Goal: Task Accomplishment & Management: Manage account settings

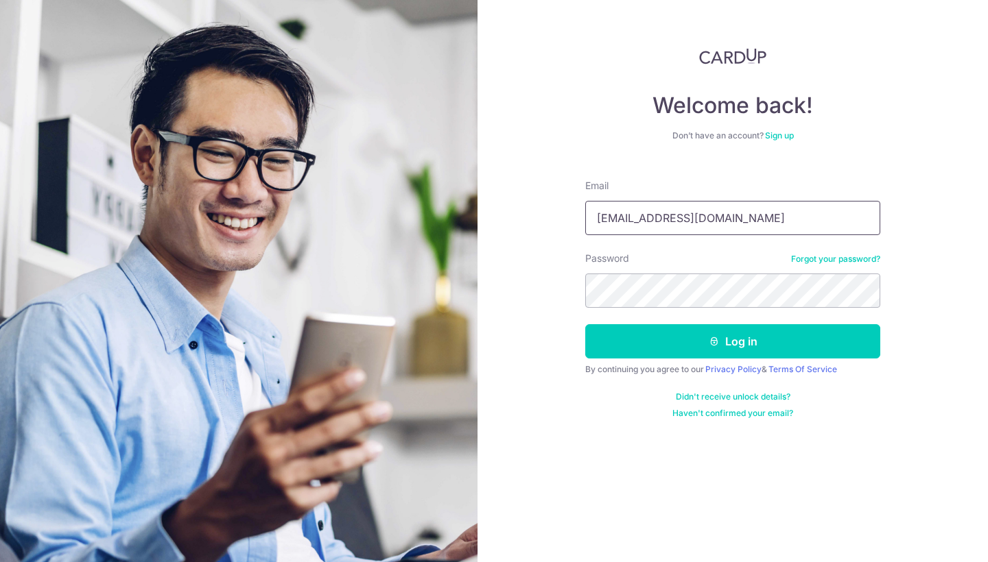
type input "[EMAIL_ADDRESS][DOMAIN_NAME]"
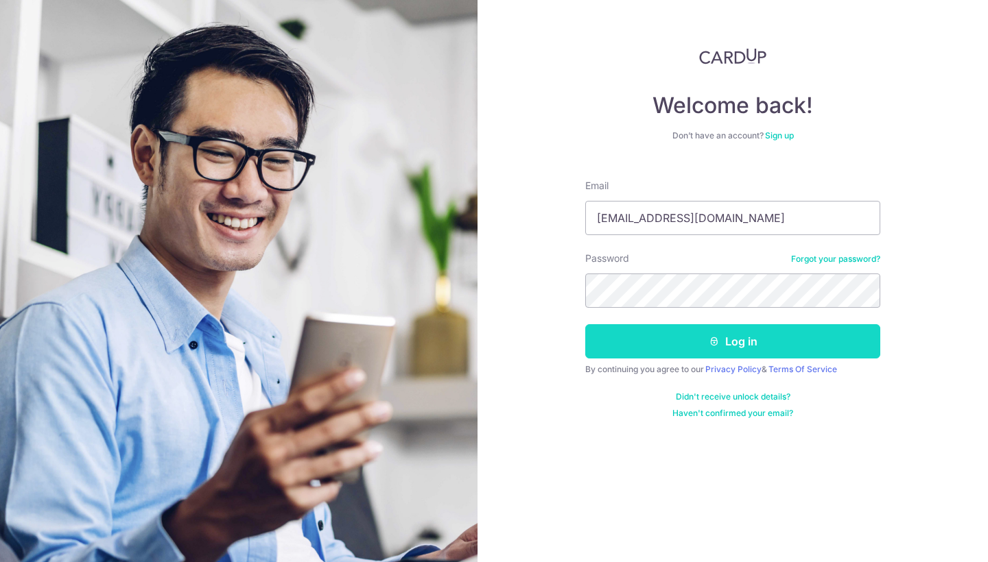
click at [709, 341] on icon "submit" at bounding box center [714, 341] width 11 height 11
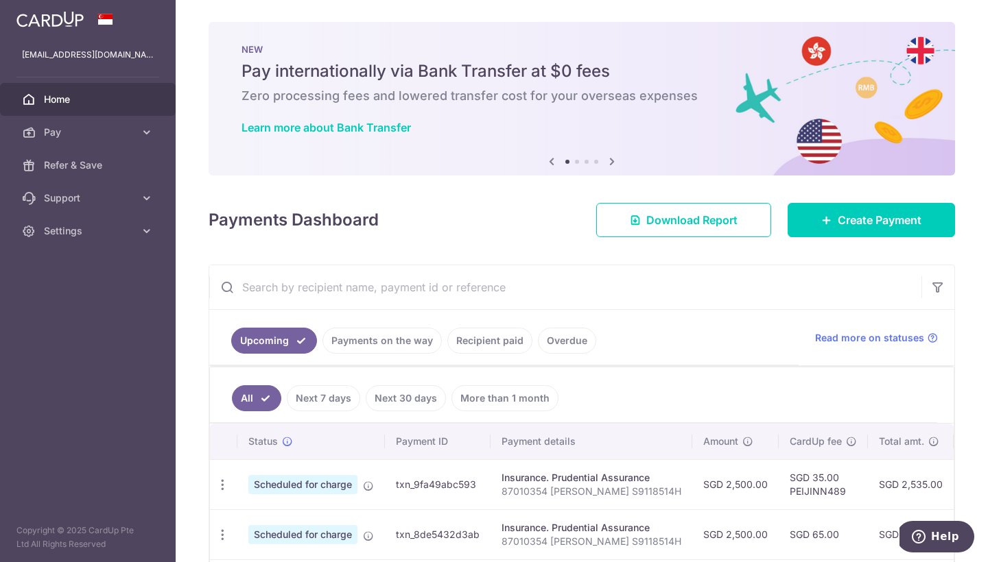
scroll to position [150, 0]
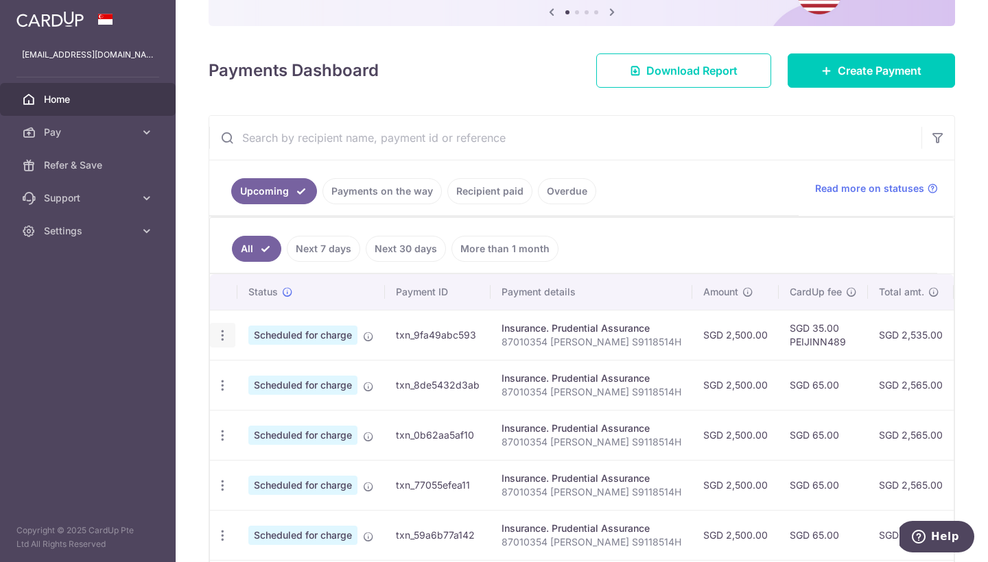
click at [220, 337] on icon "button" at bounding box center [222, 336] width 14 height 14
click at [276, 377] on span "Update payment" at bounding box center [295, 373] width 93 height 16
radio input "true"
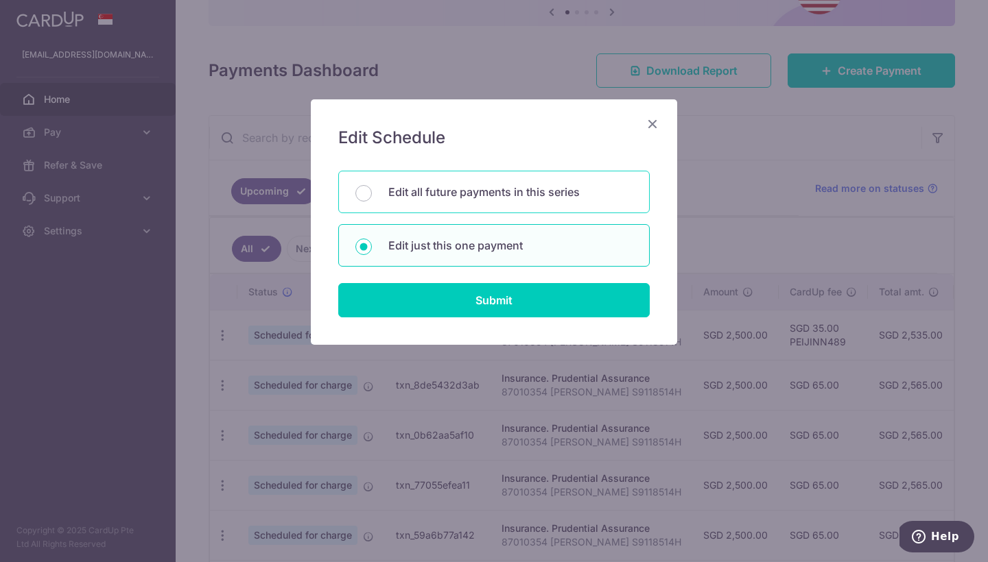
click at [569, 187] on p "Edit all future payments in this series" at bounding box center [510, 192] width 244 height 16
click at [372, 187] on input "Edit all future payments in this series" at bounding box center [363, 193] width 16 height 16
radio input "true"
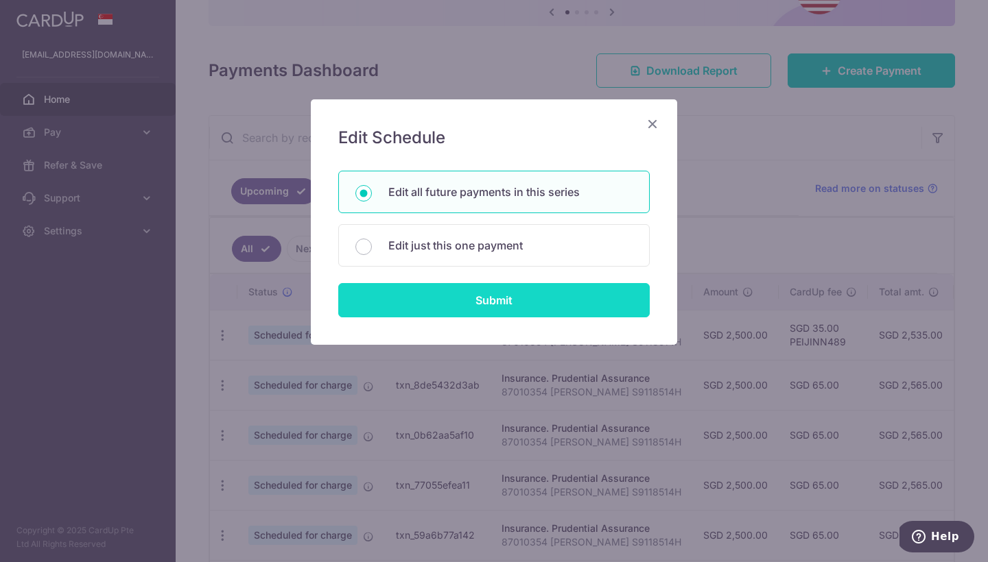
click at [547, 296] on input "Submit" at bounding box center [493, 300] width 311 height 34
radio input "true"
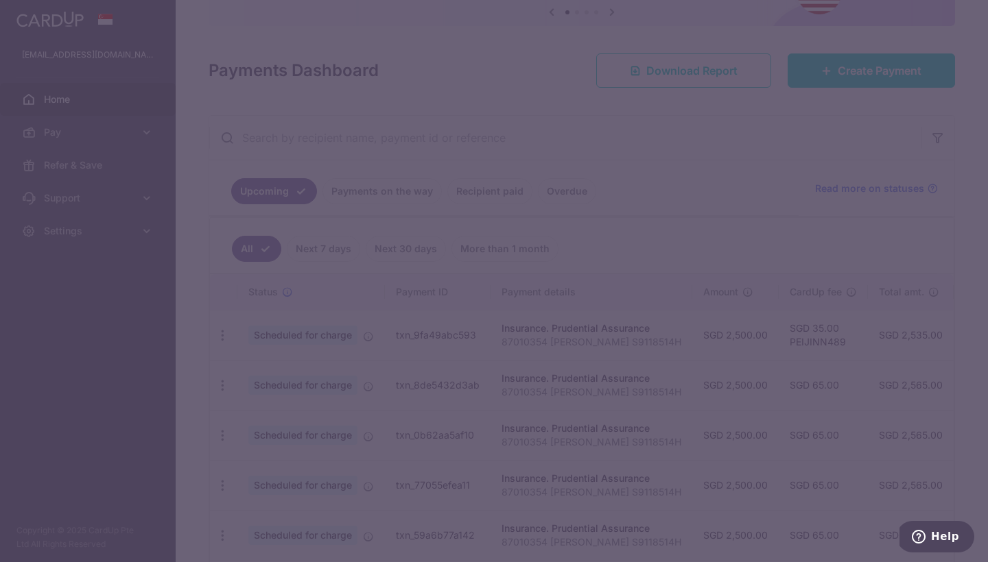
type input "2,500.00"
type input "87010354 [PERSON_NAME] S9118514H"
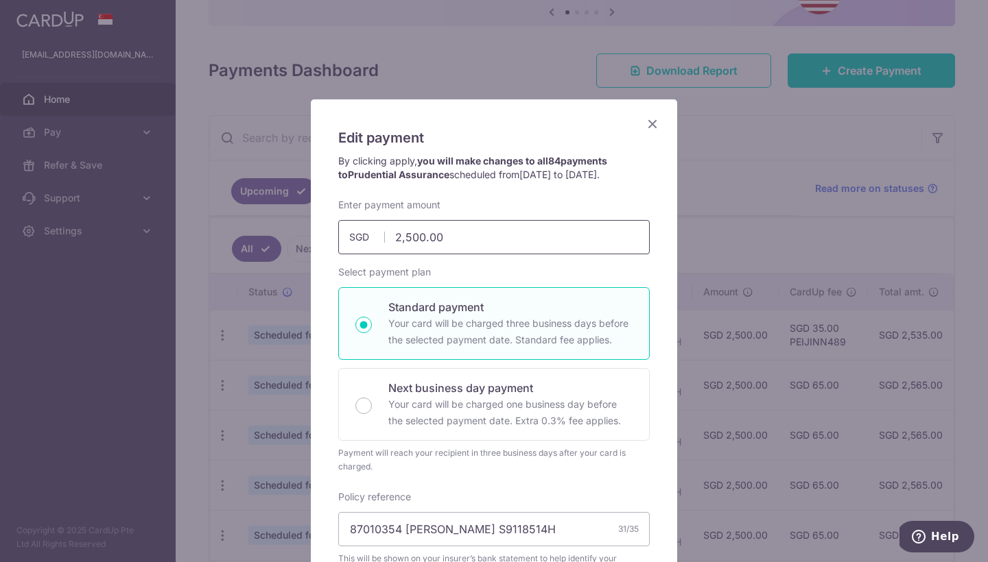
click at [530, 236] on input "2,500.00" at bounding box center [493, 237] width 311 height 34
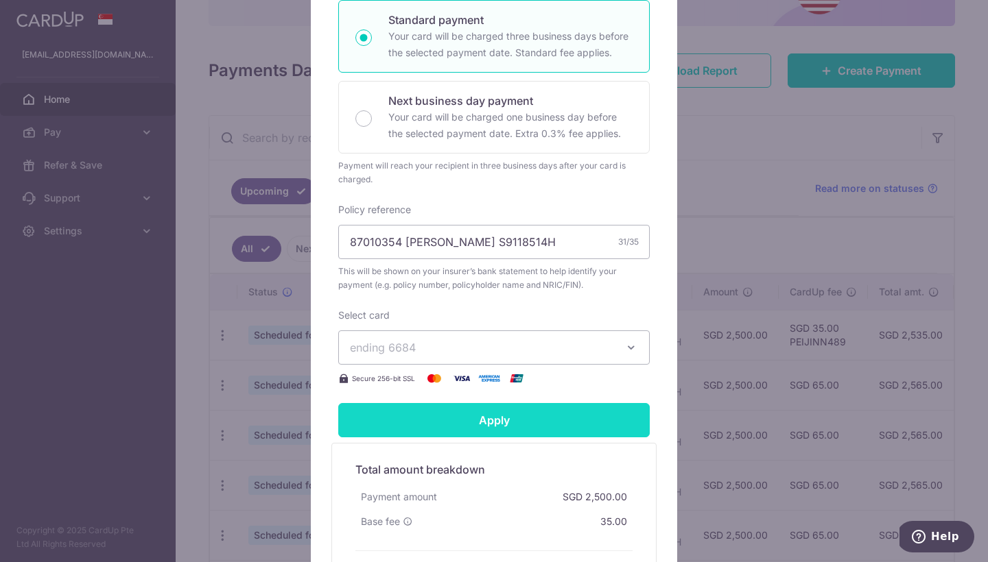
scroll to position [292, 0]
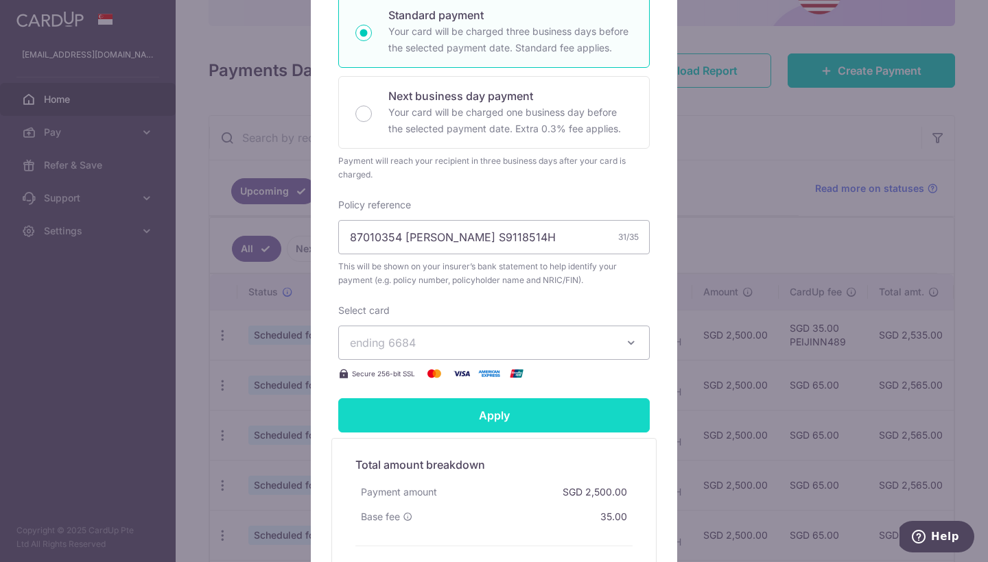
type input "2,526.25"
click at [510, 421] on input "Apply" at bounding box center [493, 416] width 311 height 34
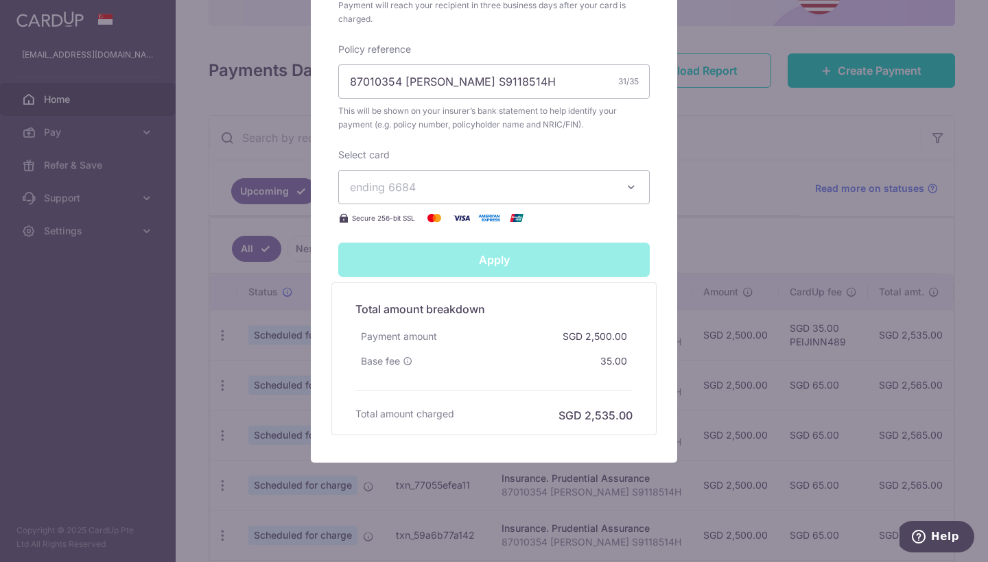
scroll to position [448, 0]
type input "Successfully Applied"
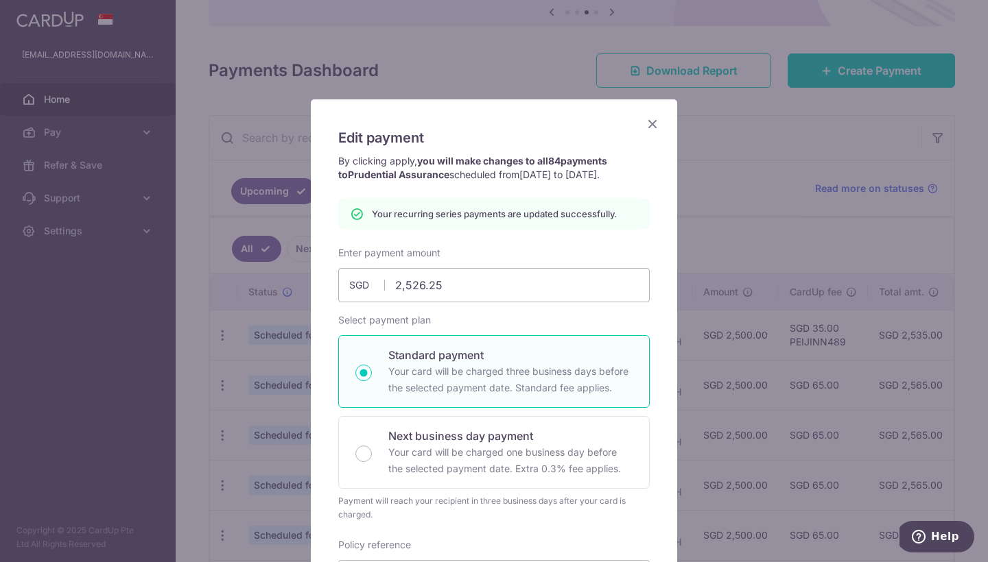
scroll to position [0, 0]
click at [655, 121] on icon "Close" at bounding box center [652, 123] width 16 height 17
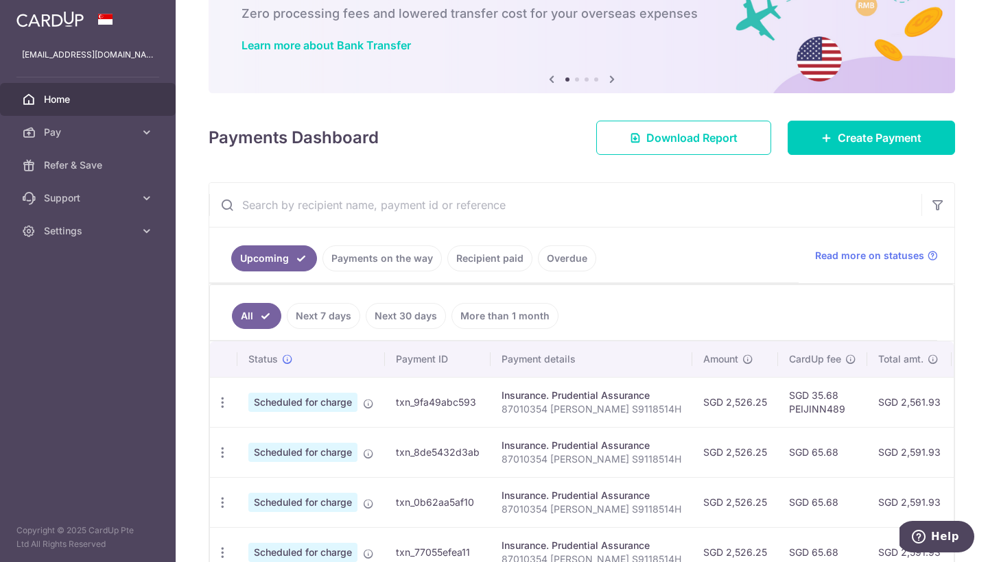
scroll to position [82, 0]
